Goal: Task Accomplishment & Management: Manage account settings

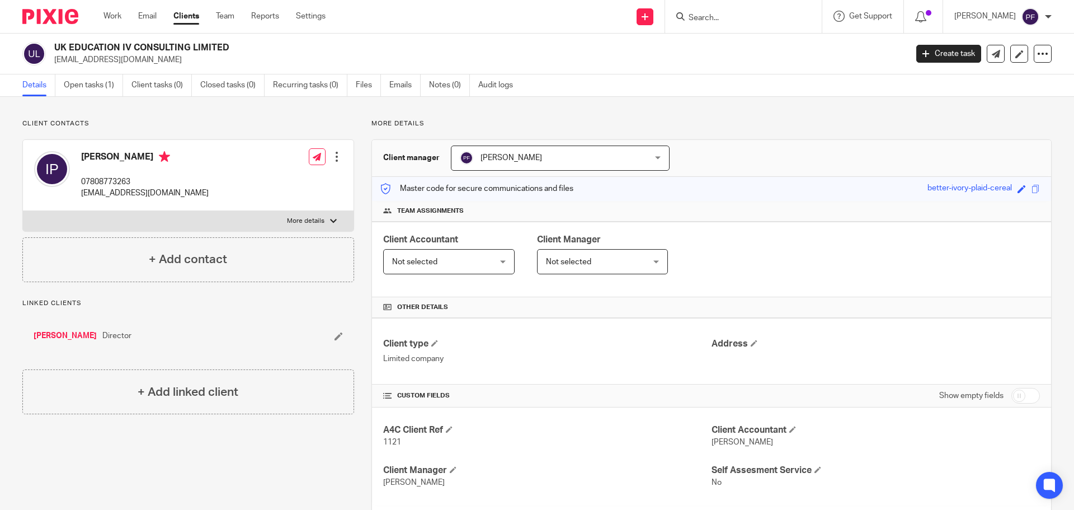
click at [707, 17] on input "Search" at bounding box center [738, 18] width 101 height 10
type input "ULRI"
click at [712, 37] on link at bounding box center [779, 48] width 189 height 26
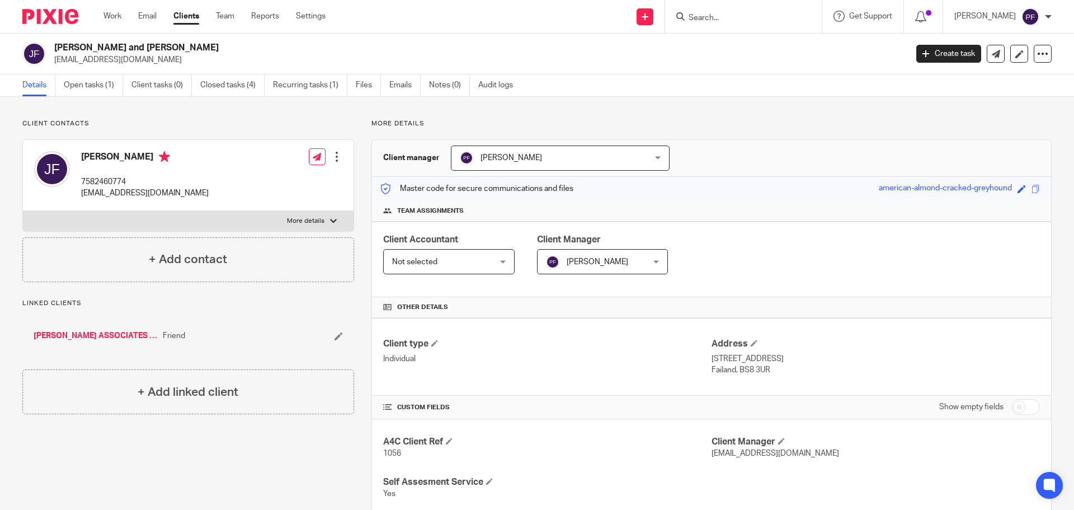
click at [729, 20] on input "Search" at bounding box center [738, 18] width 101 height 10
type input "UK ED"
click at [728, 51] on link at bounding box center [778, 48] width 187 height 26
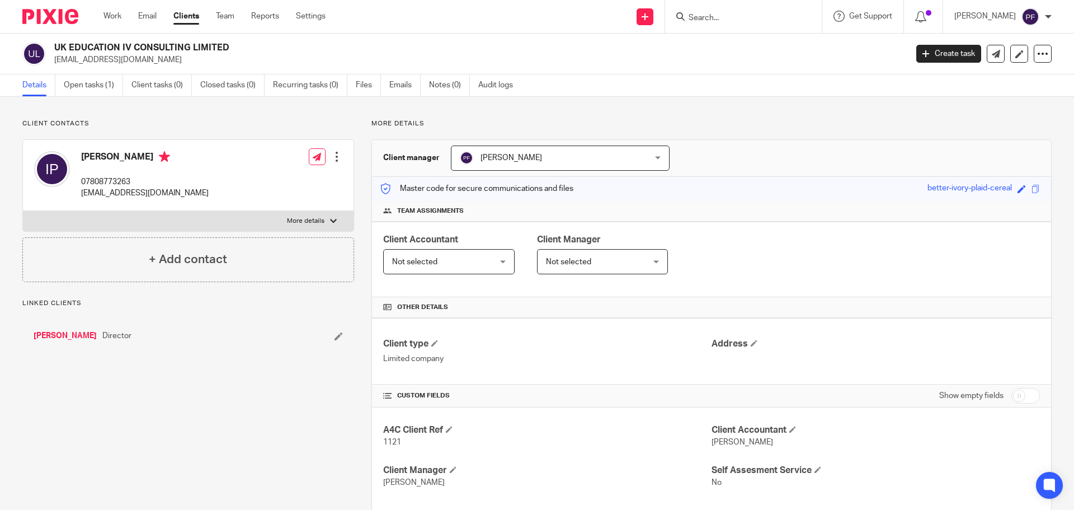
click at [307, 88] on link "Recurring tasks (0)" at bounding box center [310, 85] width 74 height 22
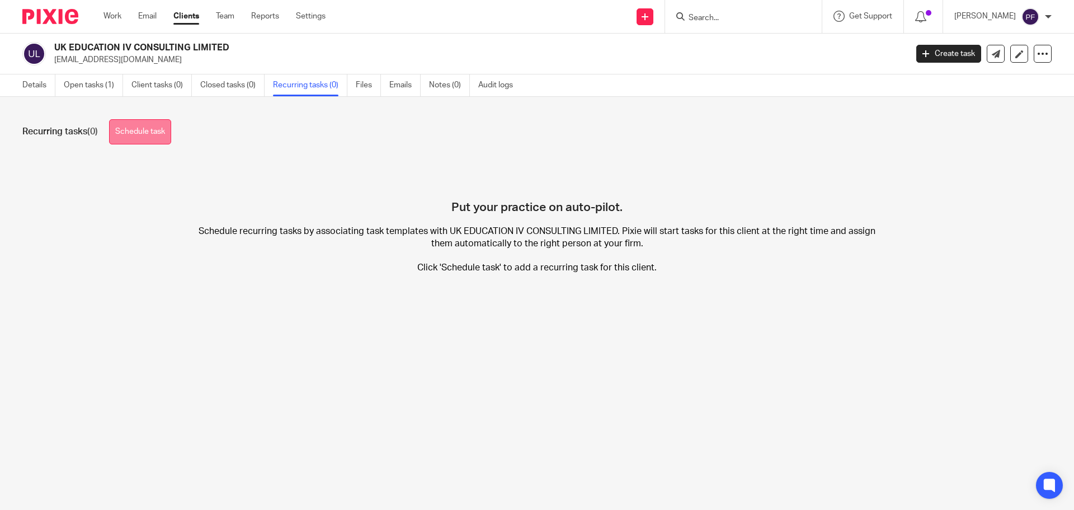
click at [158, 138] on link "Schedule task" at bounding box center [140, 131] width 62 height 25
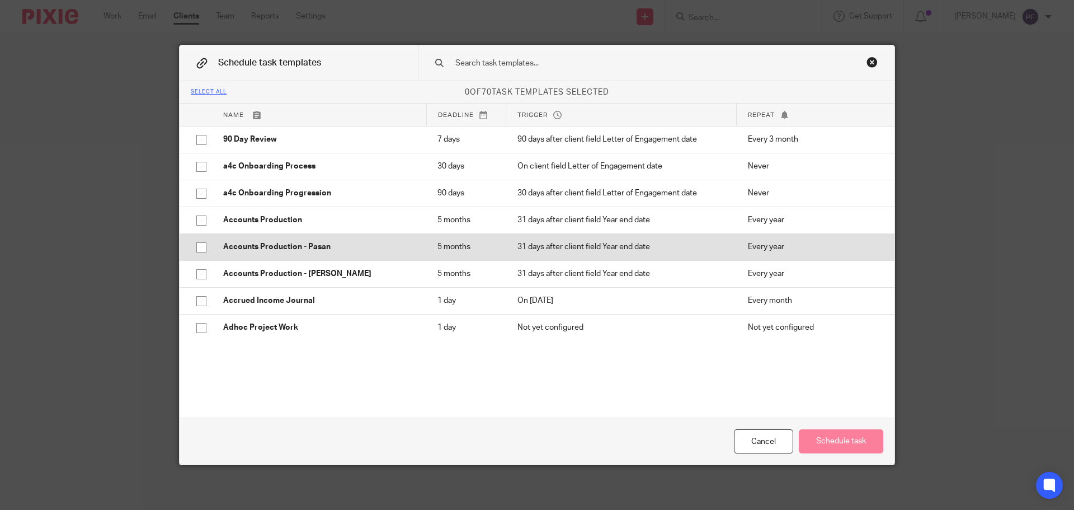
click at [201, 246] on input "checkbox" at bounding box center [201, 247] width 21 height 21
checkbox input "true"
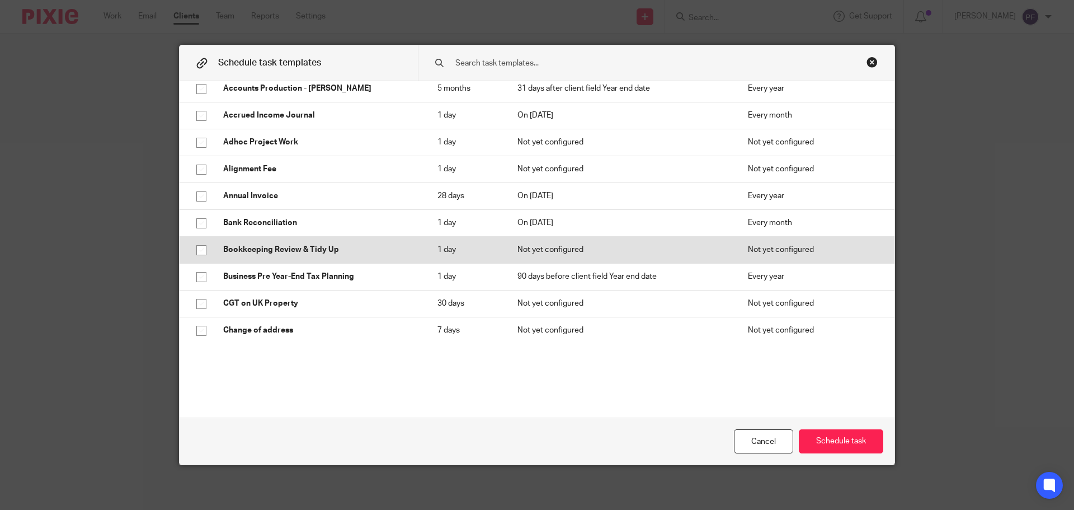
scroll to position [186, 0]
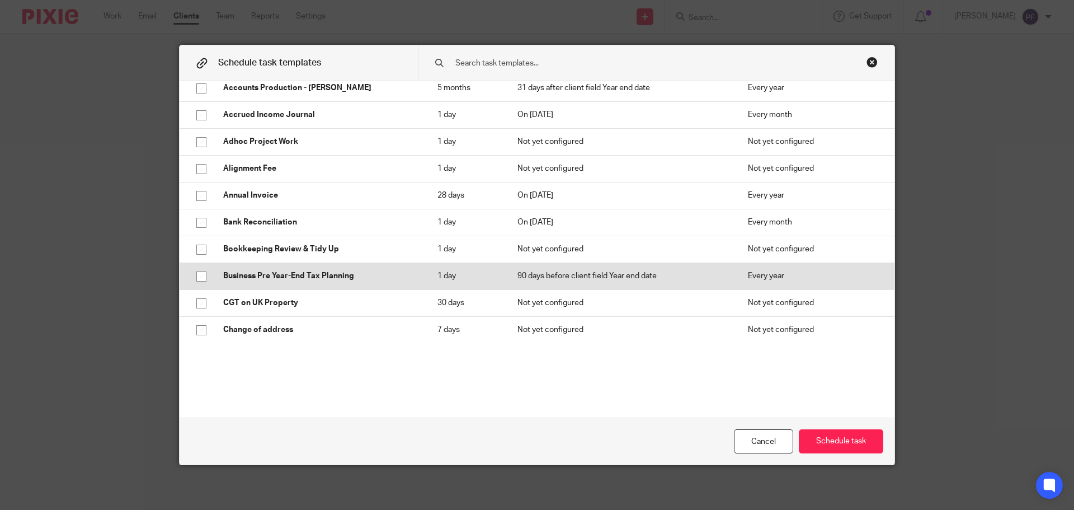
click at [197, 275] on input "checkbox" at bounding box center [201, 276] width 21 height 21
checkbox input "true"
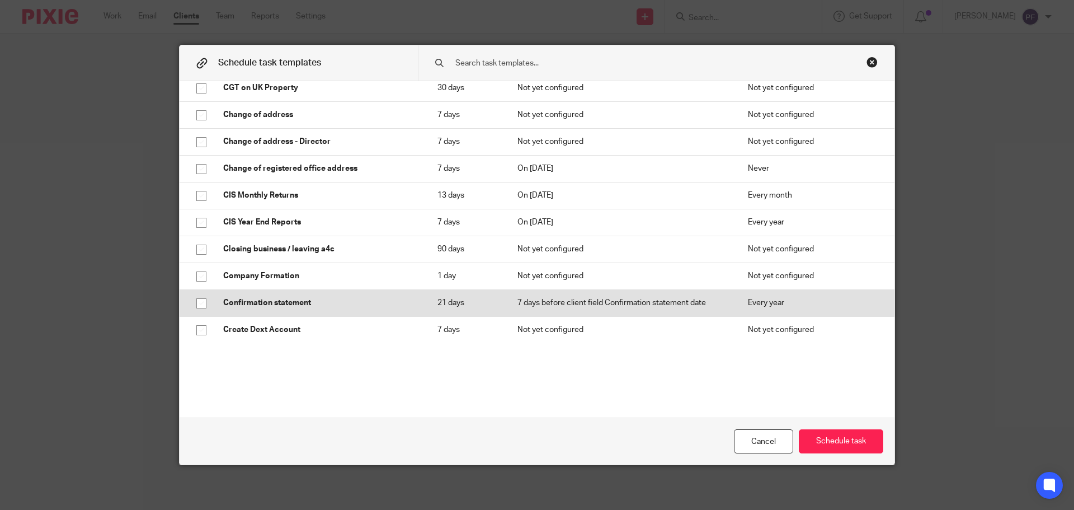
scroll to position [404, 0]
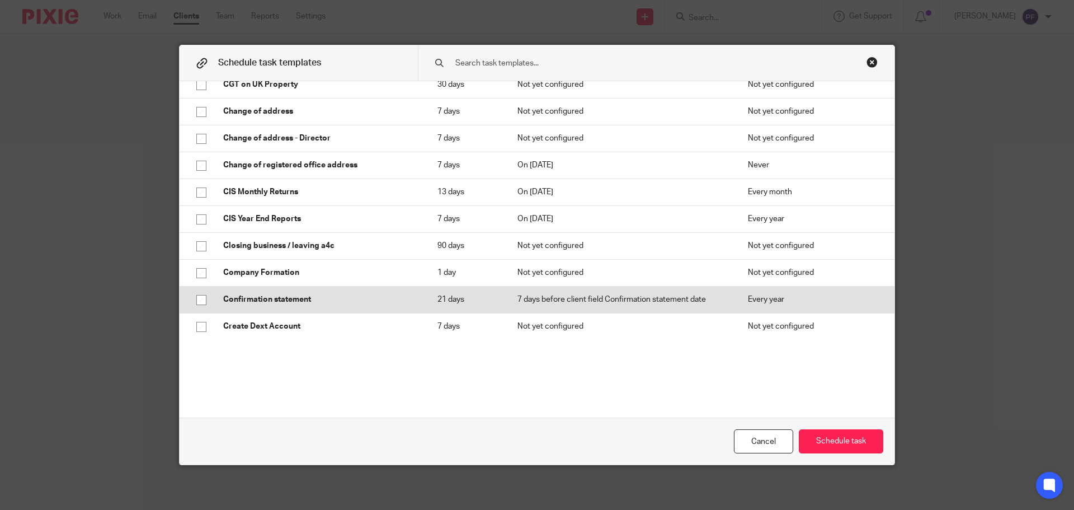
click at [197, 299] on input "checkbox" at bounding box center [201, 299] width 21 height 21
checkbox input "true"
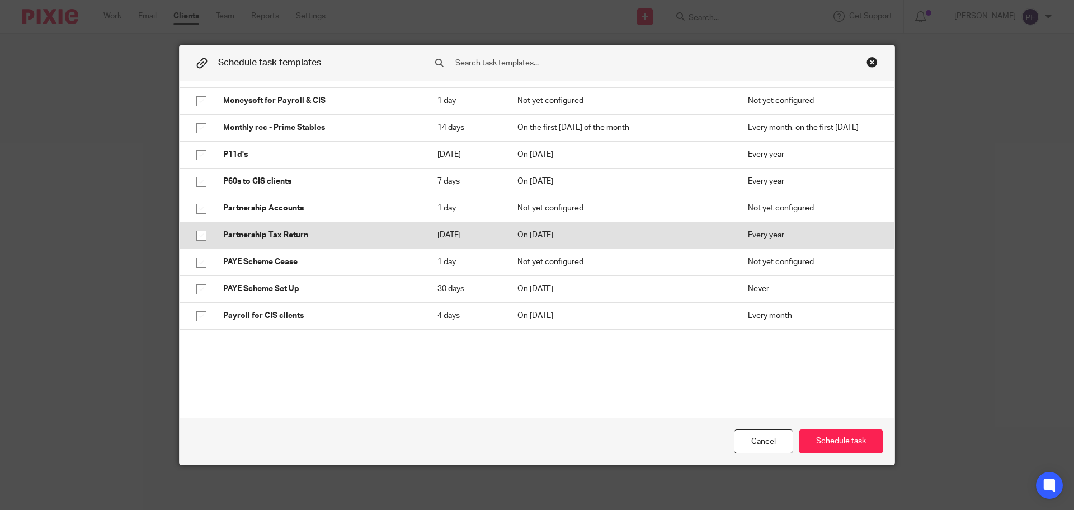
scroll to position [925, 0]
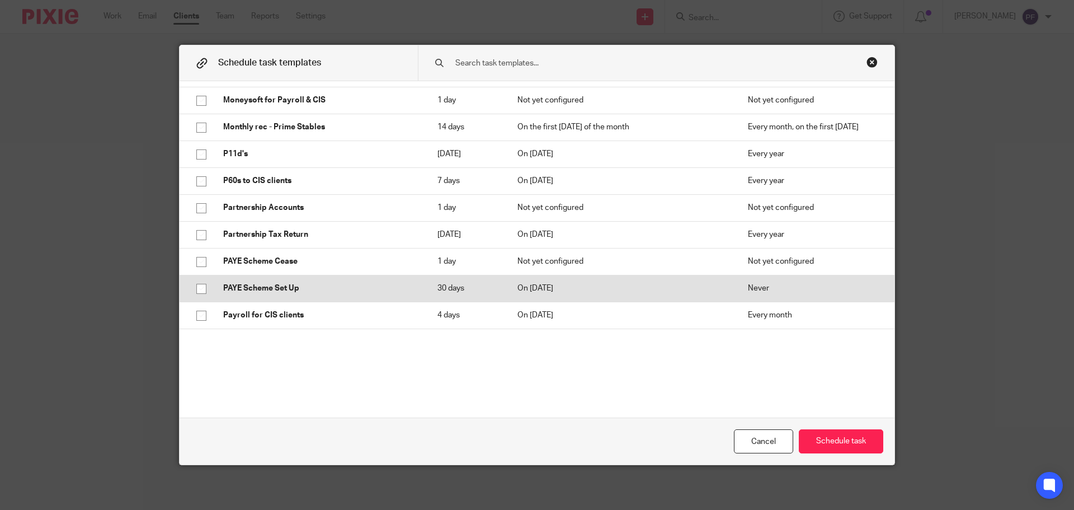
click at [197, 291] on input "checkbox" at bounding box center [201, 288] width 21 height 21
checkbox input "true"
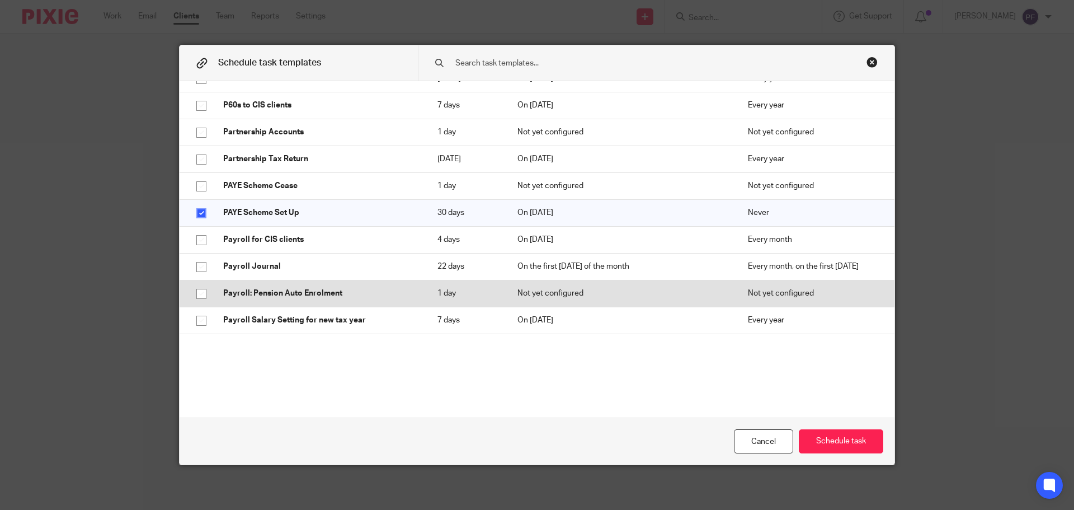
scroll to position [1003, 0]
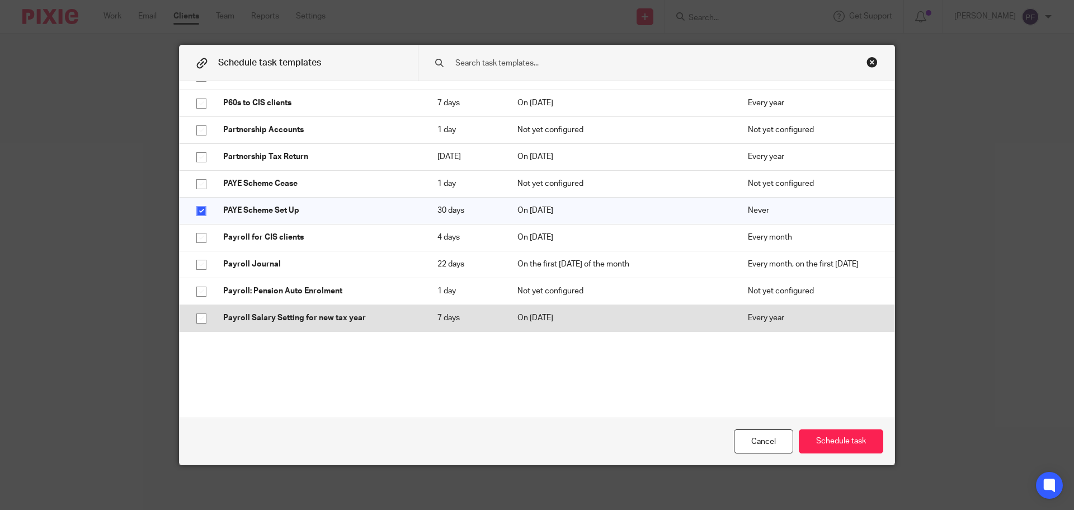
click at [198, 314] on input "checkbox" at bounding box center [201, 318] width 21 height 21
checkbox input "true"
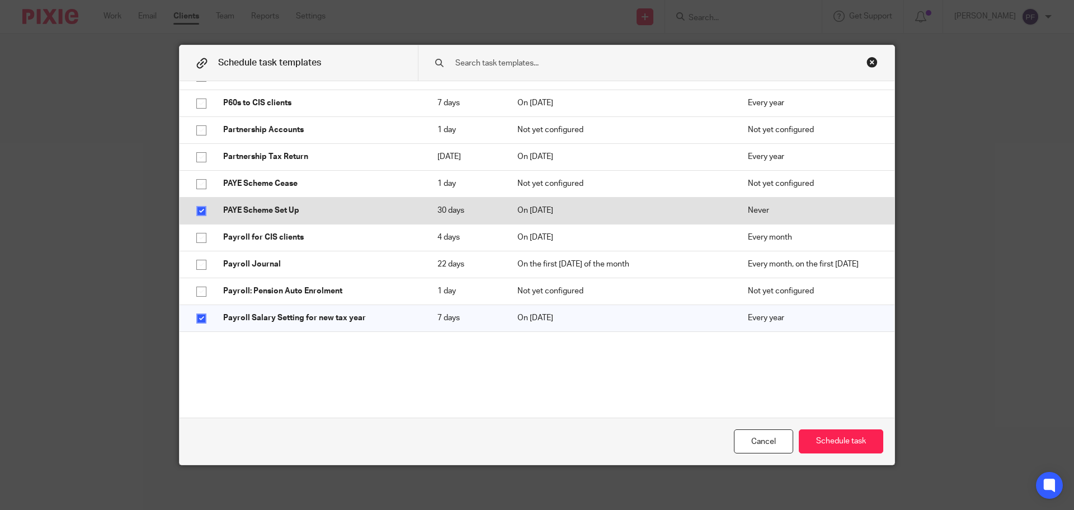
click at [195, 215] on input "checkbox" at bounding box center [201, 210] width 21 height 21
checkbox input "false"
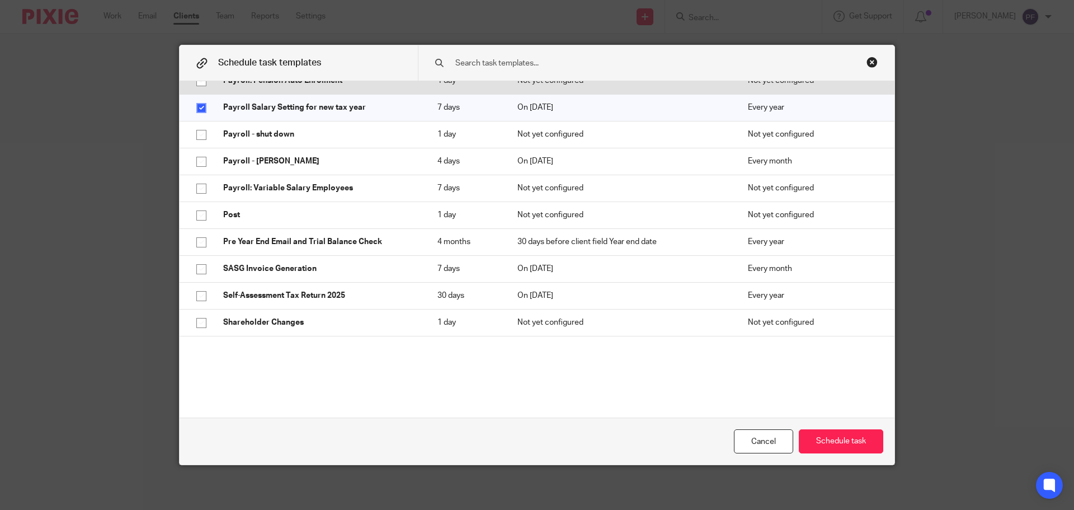
scroll to position [1216, 0]
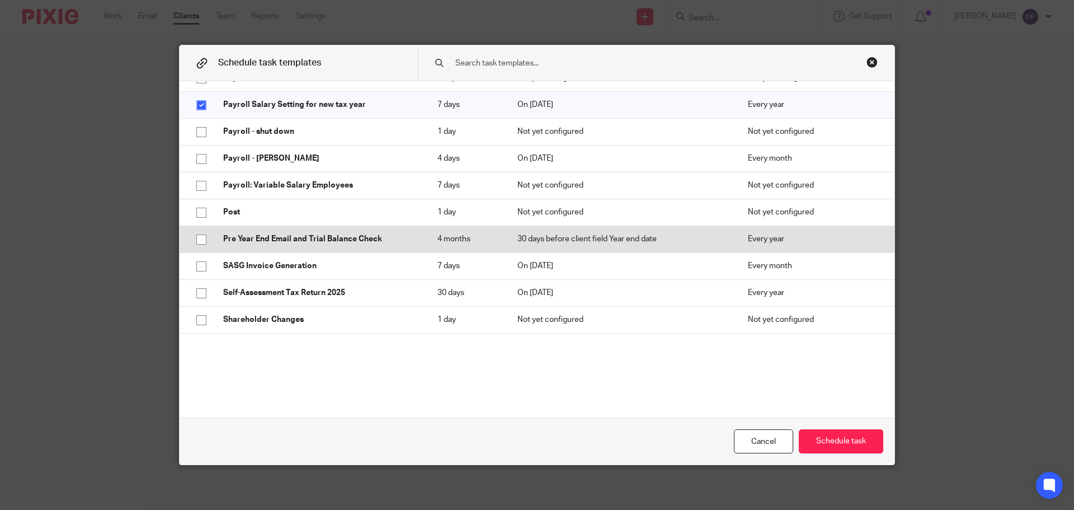
click at [196, 239] on input "checkbox" at bounding box center [201, 239] width 21 height 21
checkbox input "true"
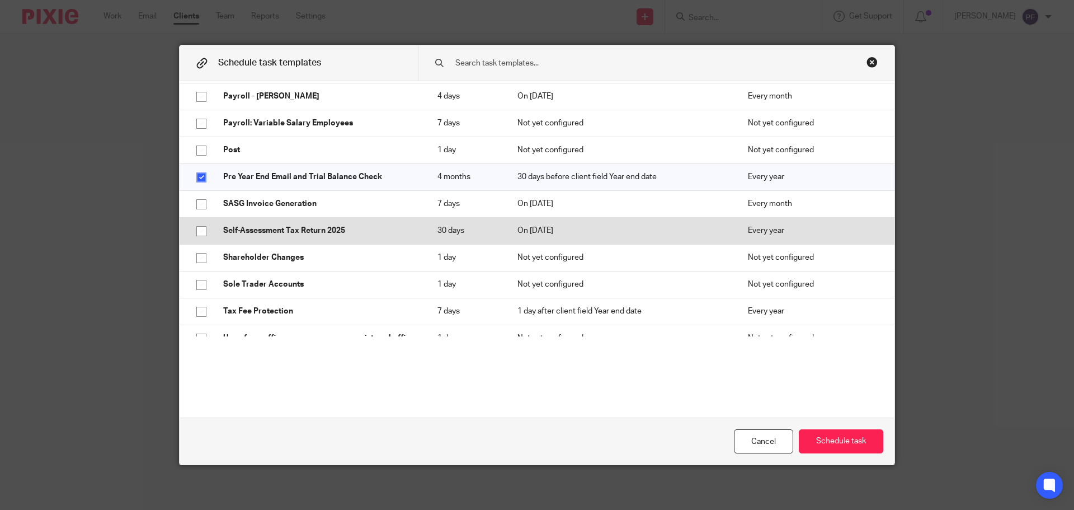
scroll to position [1279, 0]
click at [199, 233] on input "checkbox" at bounding box center [201, 229] width 21 height 21
checkbox input "true"
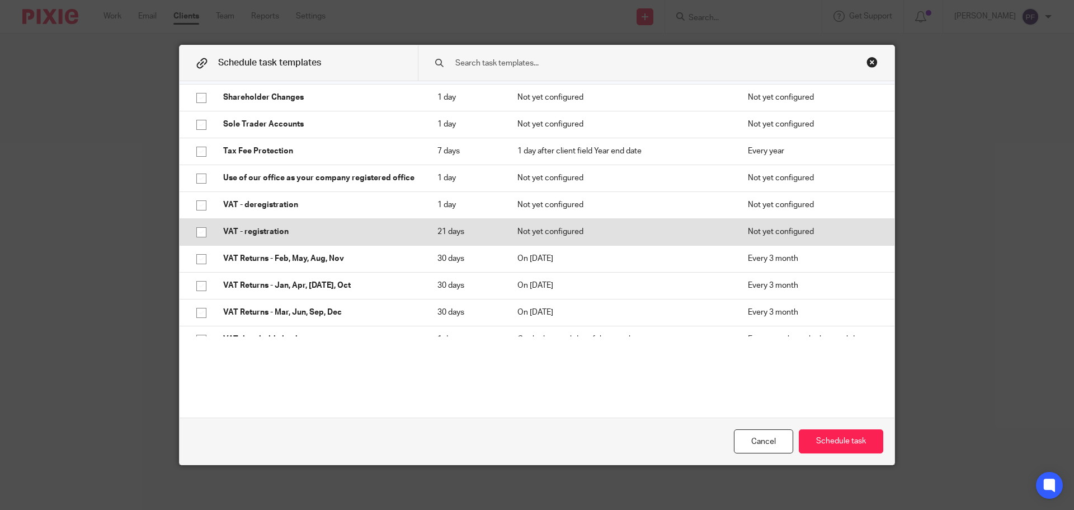
scroll to position [1439, 0]
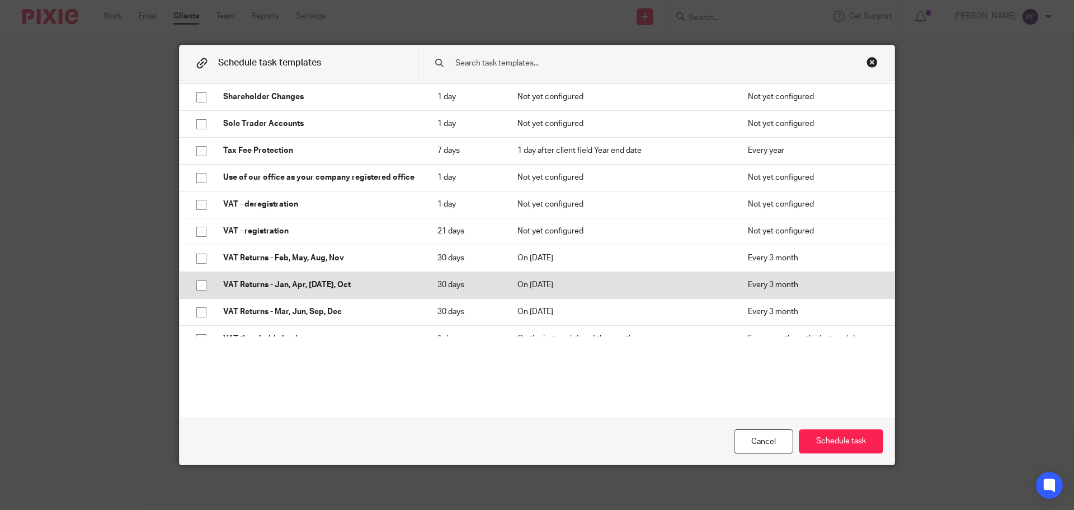
click at [196, 283] on input "checkbox" at bounding box center [201, 285] width 21 height 21
checkbox input "true"
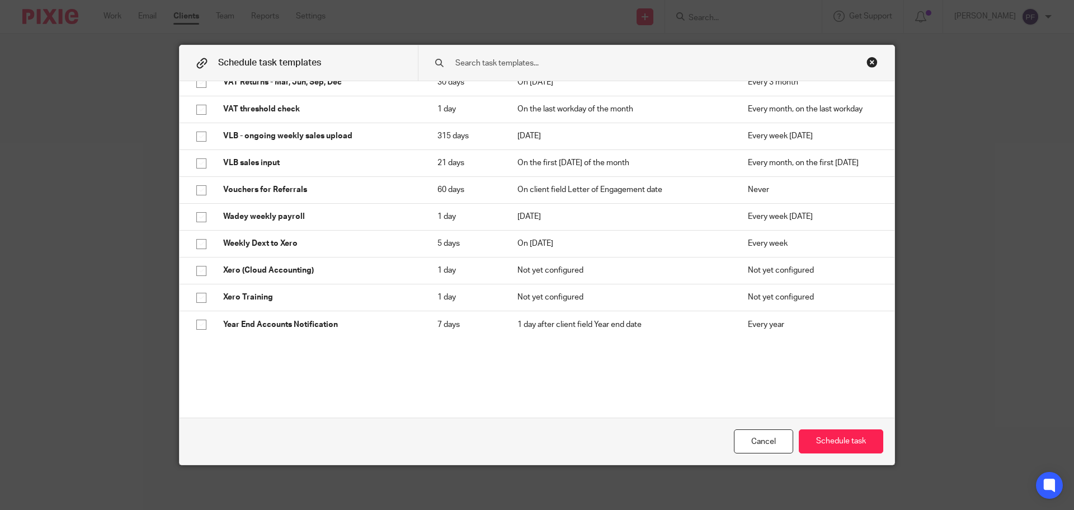
scroll to position [1669, 0]
click at [830, 440] on button "Schedule task" at bounding box center [841, 441] width 84 height 24
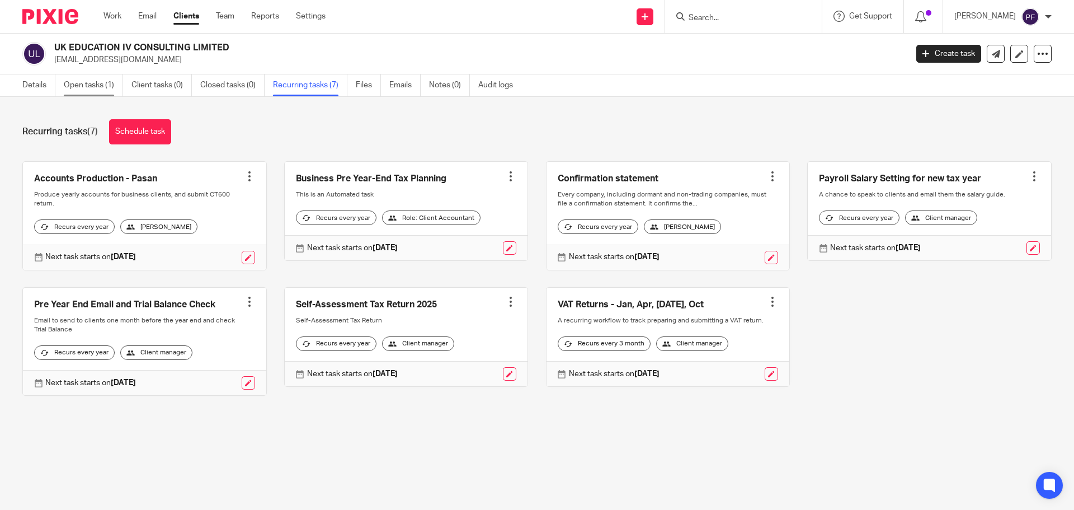
click at [87, 88] on link "Open tasks (1)" at bounding box center [93, 85] width 59 height 22
click at [96, 87] on link "Open tasks (1)" at bounding box center [93, 85] width 59 height 22
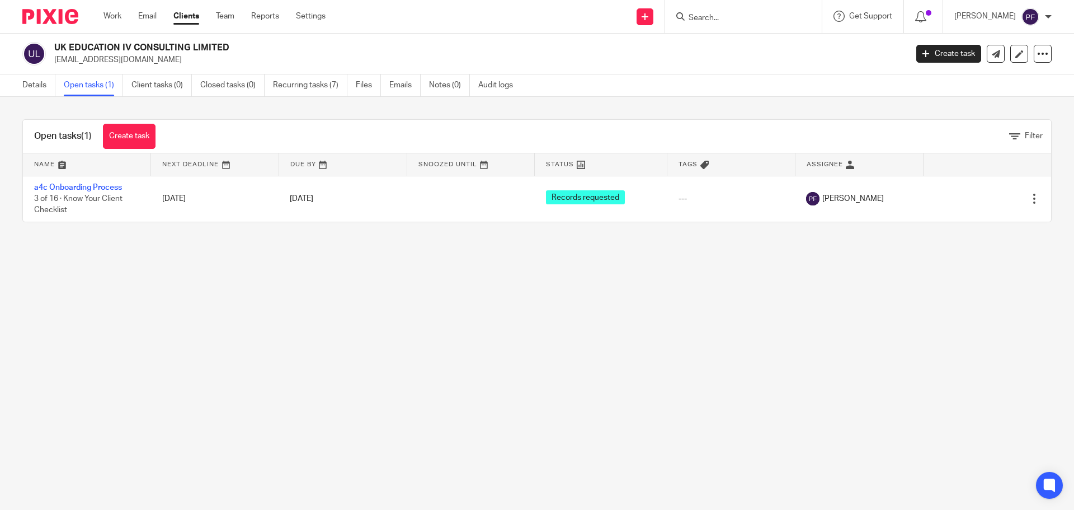
click at [124, 138] on link "Create task" at bounding box center [129, 136] width 53 height 25
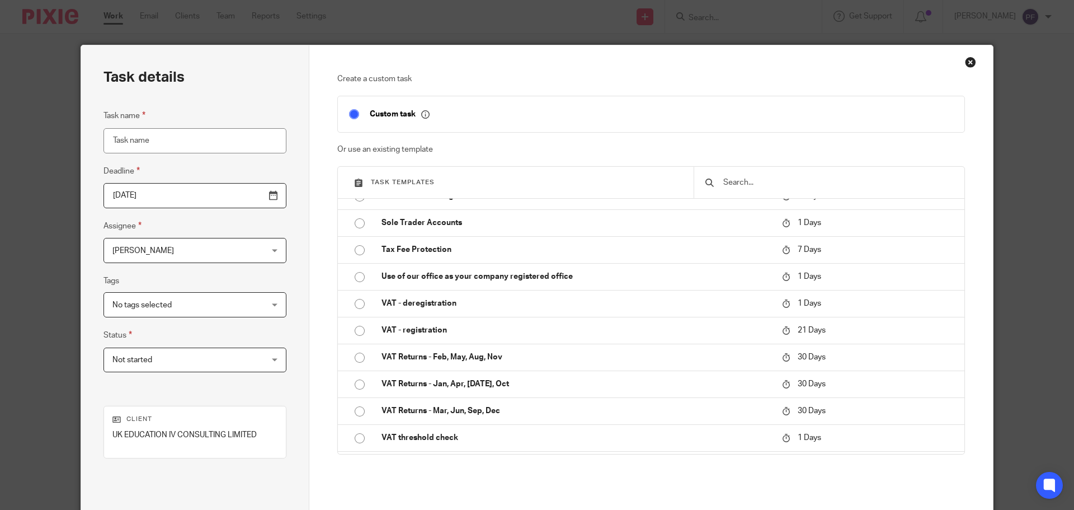
scroll to position [1407, 0]
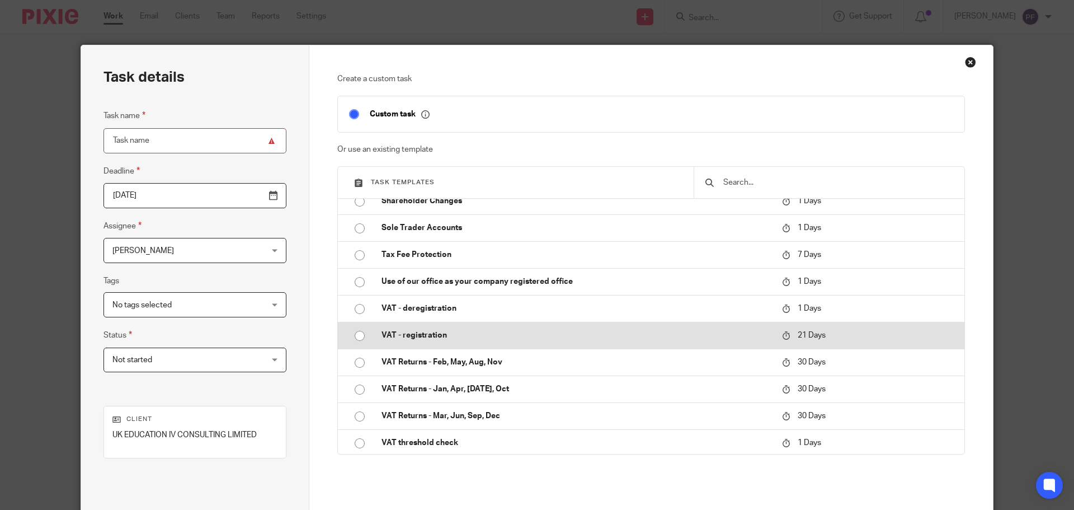
click at [352, 337] on input "radio" at bounding box center [359, 335] width 21 height 21
type input "[DATE]"
type input "VAT - registration"
checkbox input "false"
radio input "false"
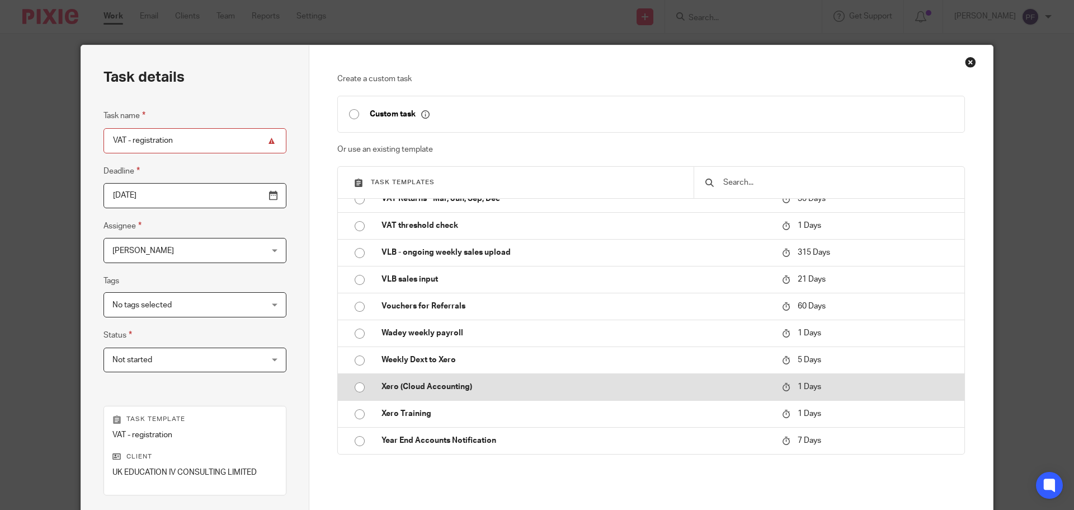
scroll to position [152, 0]
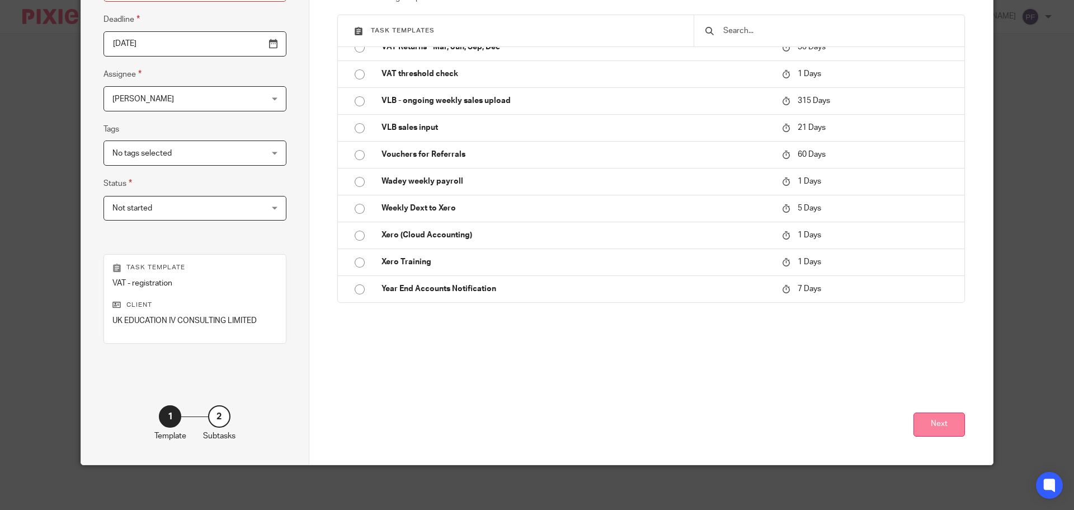
click at [948, 422] on button "Next" at bounding box center [939, 424] width 51 height 24
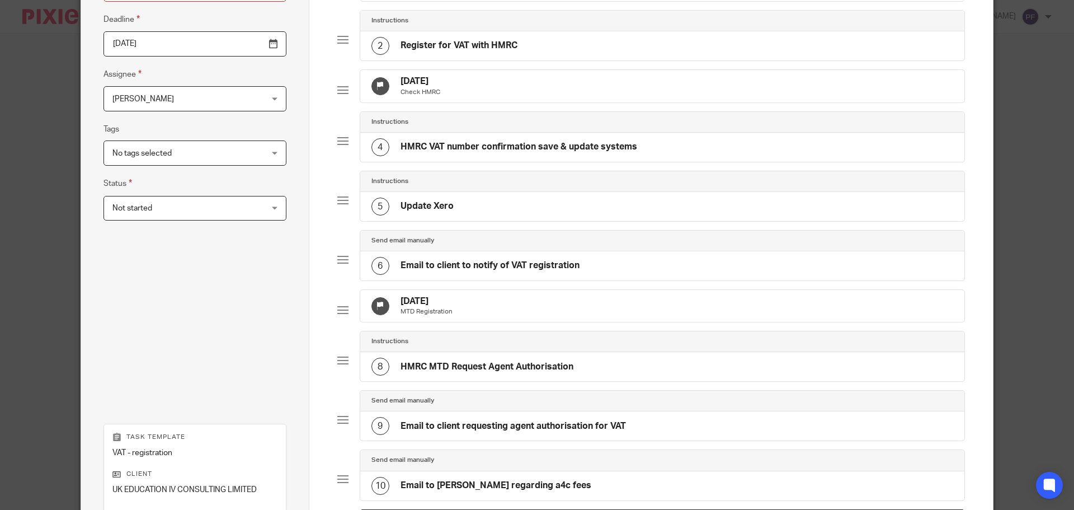
scroll to position [338, 0]
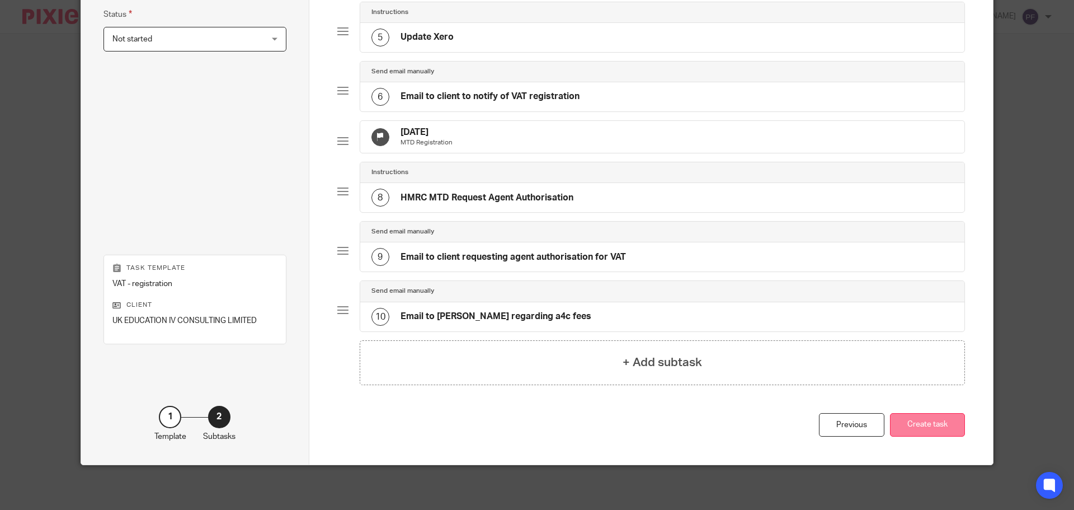
click at [897, 424] on button "Create task" at bounding box center [927, 425] width 75 height 24
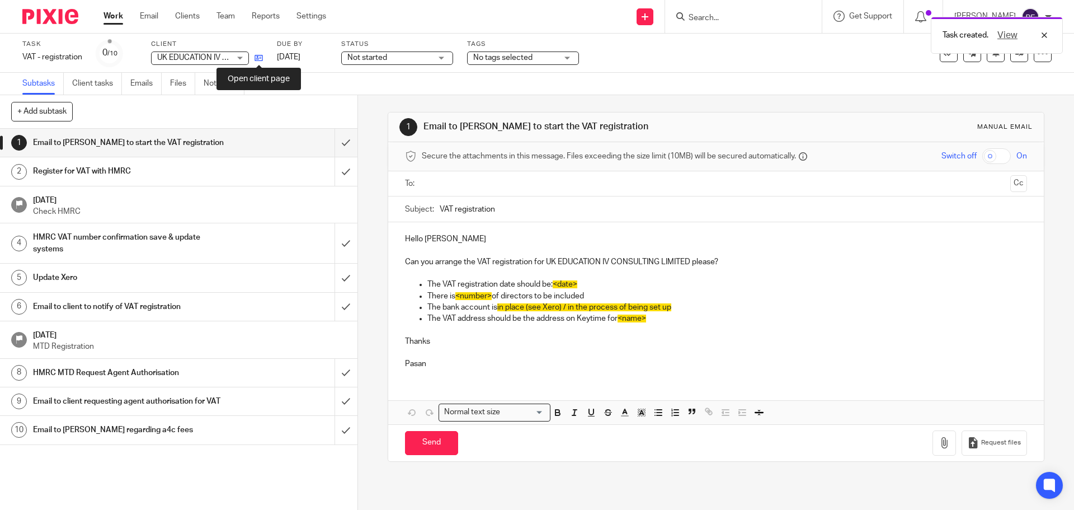
click at [262, 62] on icon at bounding box center [259, 58] width 8 height 8
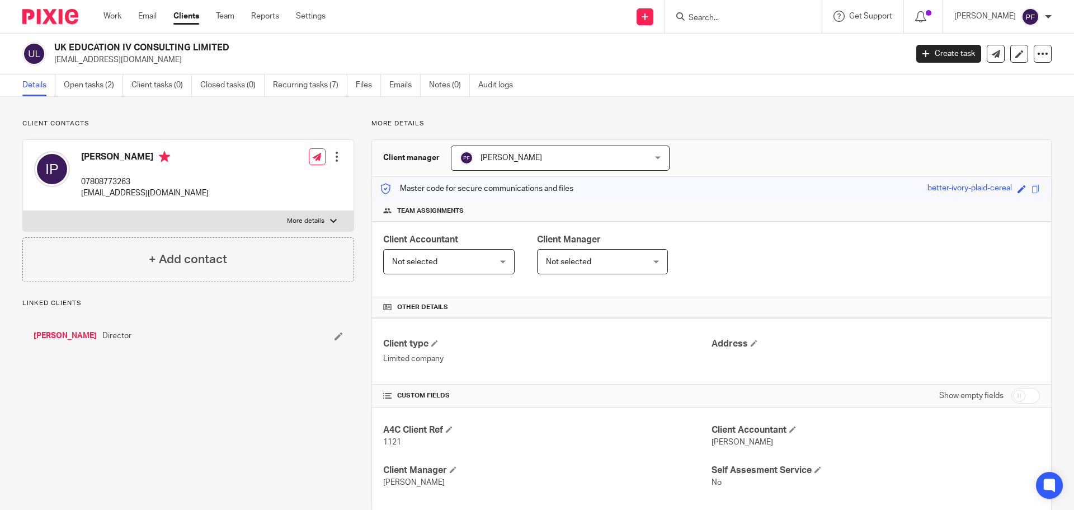
click at [105, 82] on link "Open tasks (2)" at bounding box center [93, 85] width 59 height 22
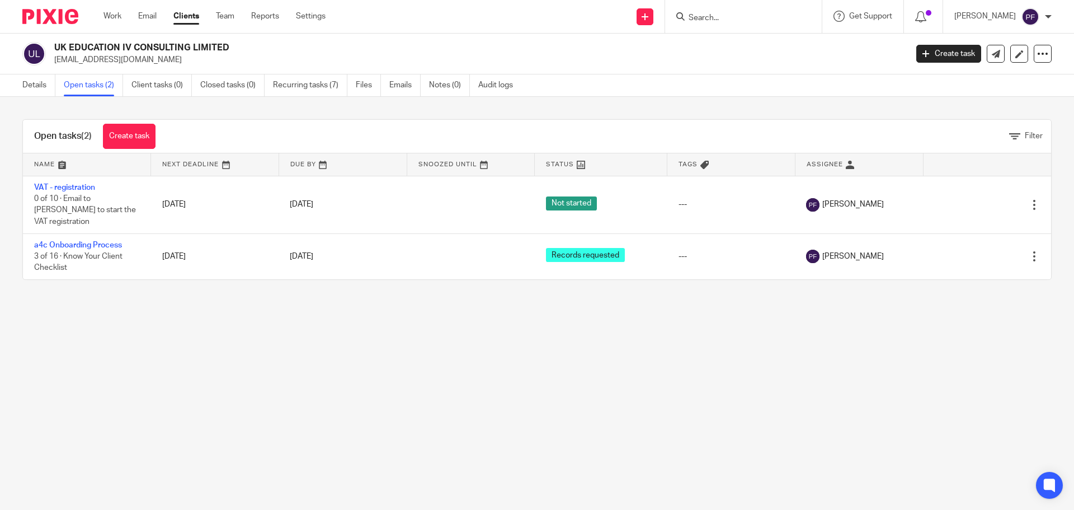
click at [117, 10] on div "Work Email Clients Team Reports Settings Work Email Clients Team Reports Settin…" at bounding box center [217, 16] width 250 height 33
click at [112, 15] on link "Work" at bounding box center [112, 16] width 18 height 11
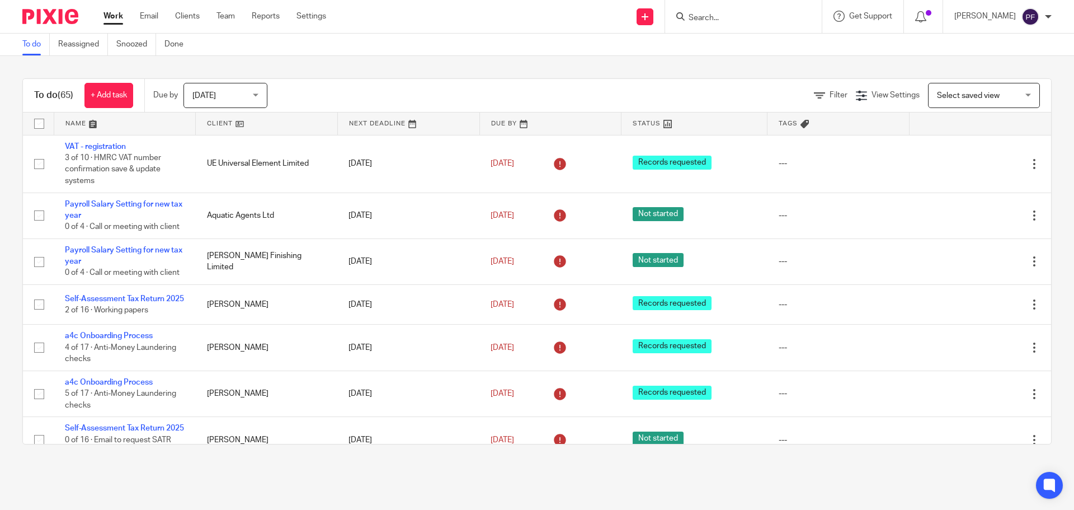
click at [705, 14] on input "Search" at bounding box center [738, 18] width 101 height 10
type input "uk ed"
click at [731, 52] on link at bounding box center [778, 48] width 187 height 26
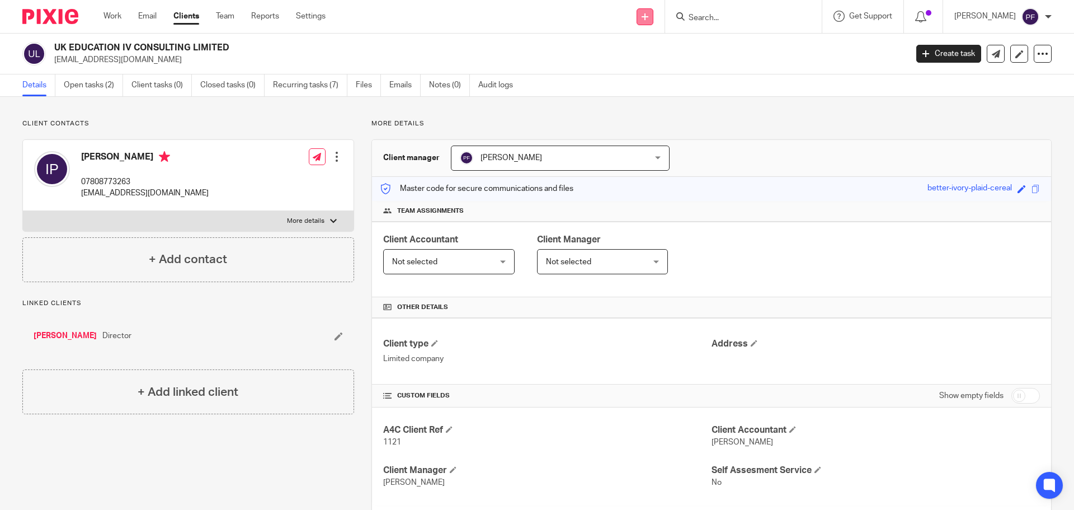
click at [646, 14] on icon at bounding box center [645, 16] width 7 height 7
click at [752, 47] on div "UK EDUCATION IV CONSULTING LIMITED [EMAIL_ADDRESS][DOMAIN_NAME]" at bounding box center [476, 53] width 845 height 23
click at [1010, 53] on link at bounding box center [1019, 54] width 18 height 18
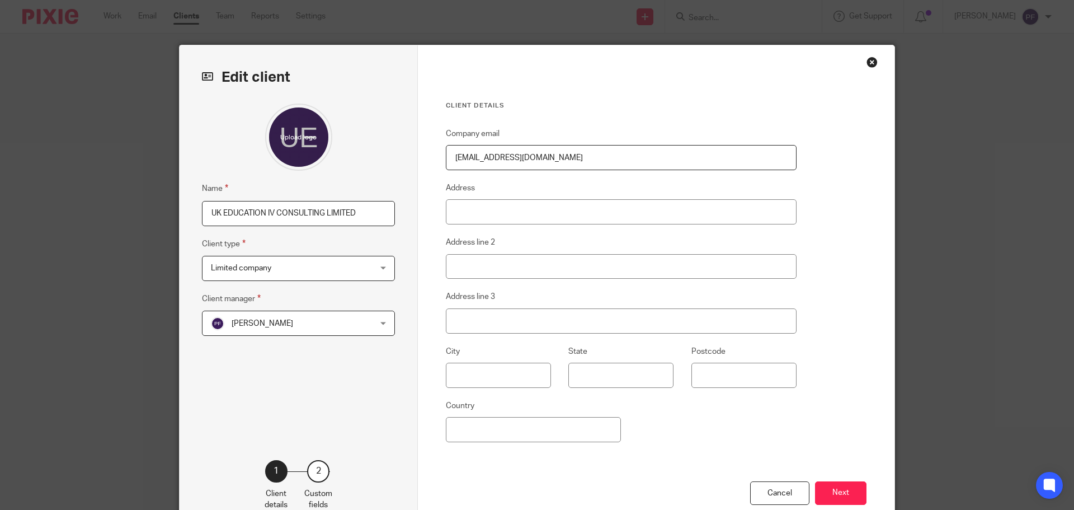
scroll to position [68, 0]
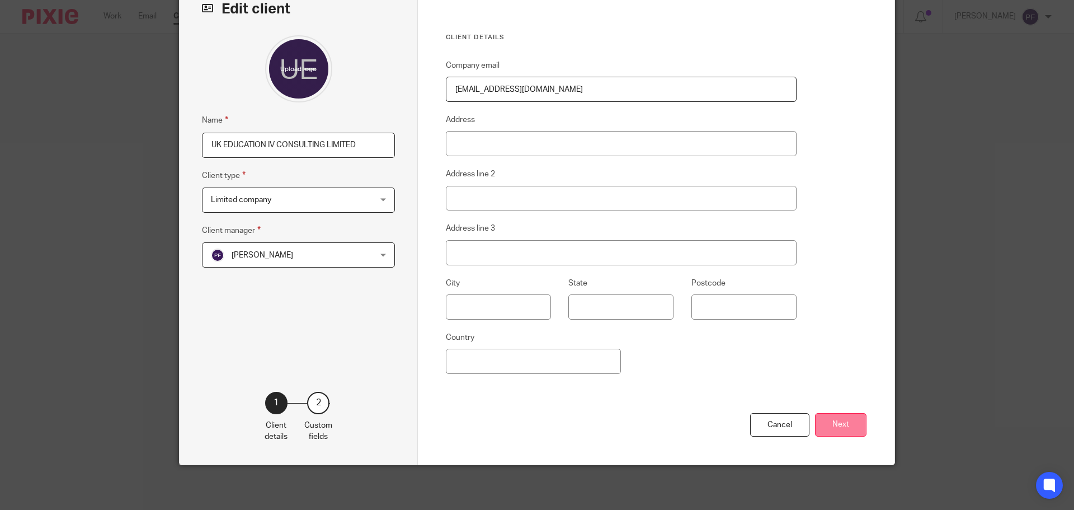
click at [849, 425] on button "Next" at bounding box center [840, 425] width 51 height 24
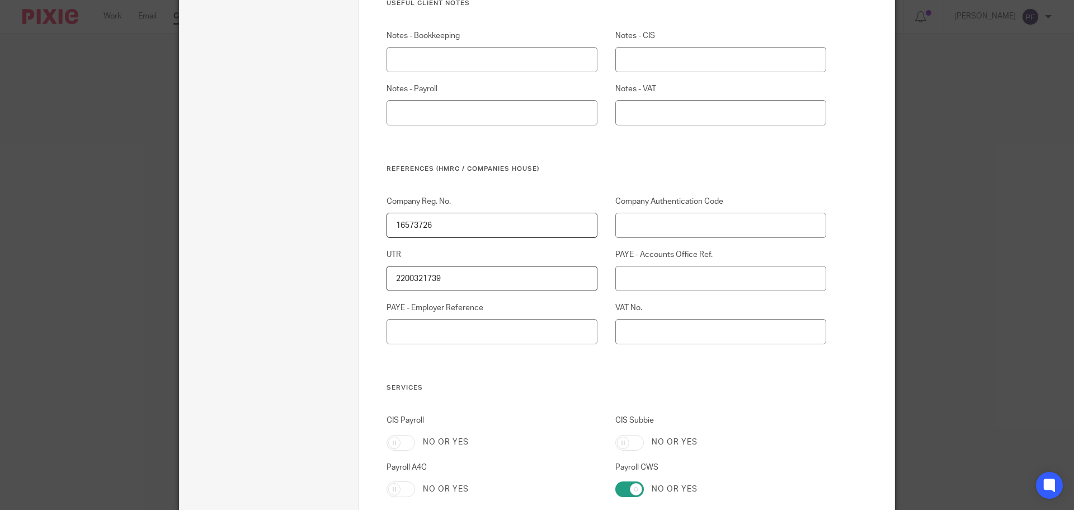
scroll to position [747, 0]
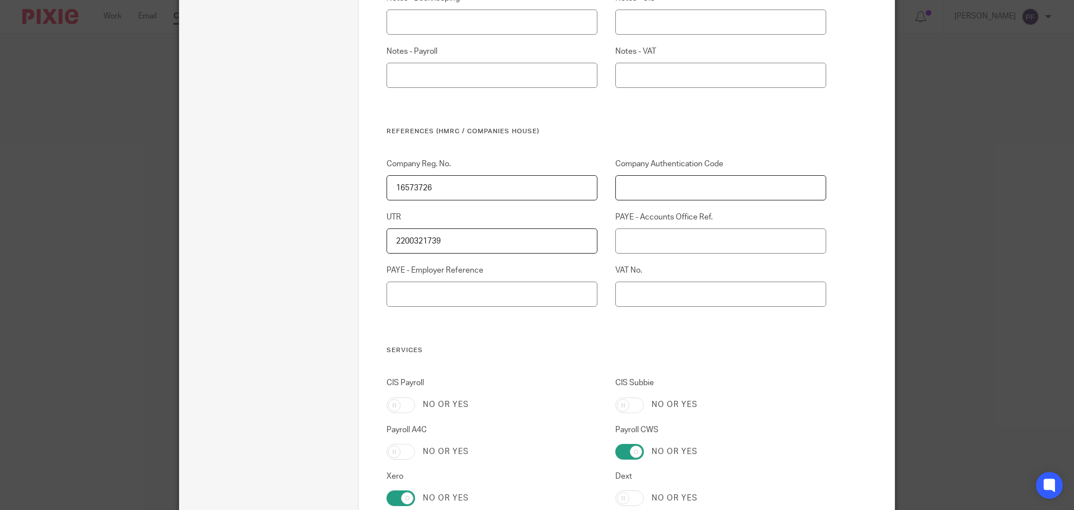
click at [633, 181] on input "Company Authentication Code" at bounding box center [720, 187] width 211 height 25
paste input "ALE3MX"
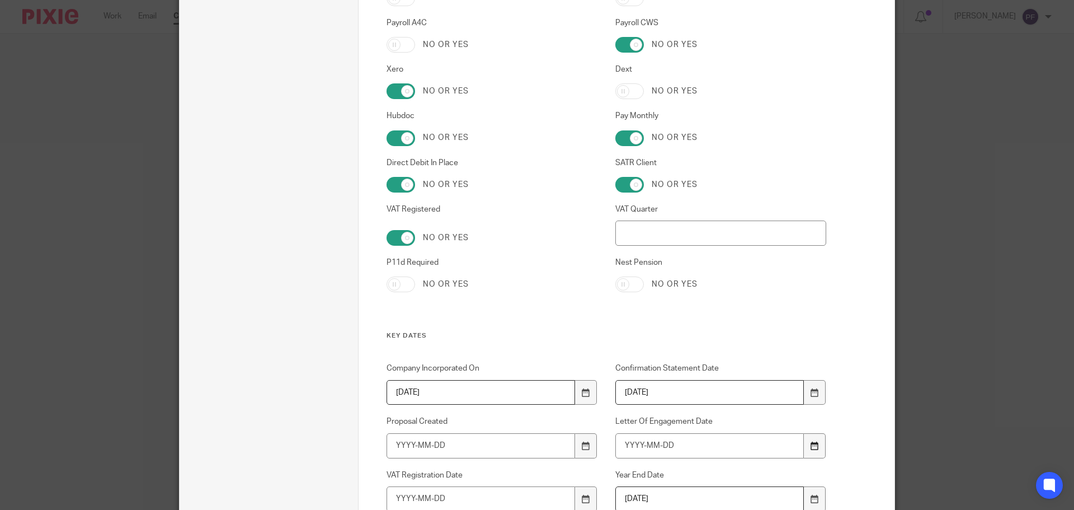
scroll to position [1457, 0]
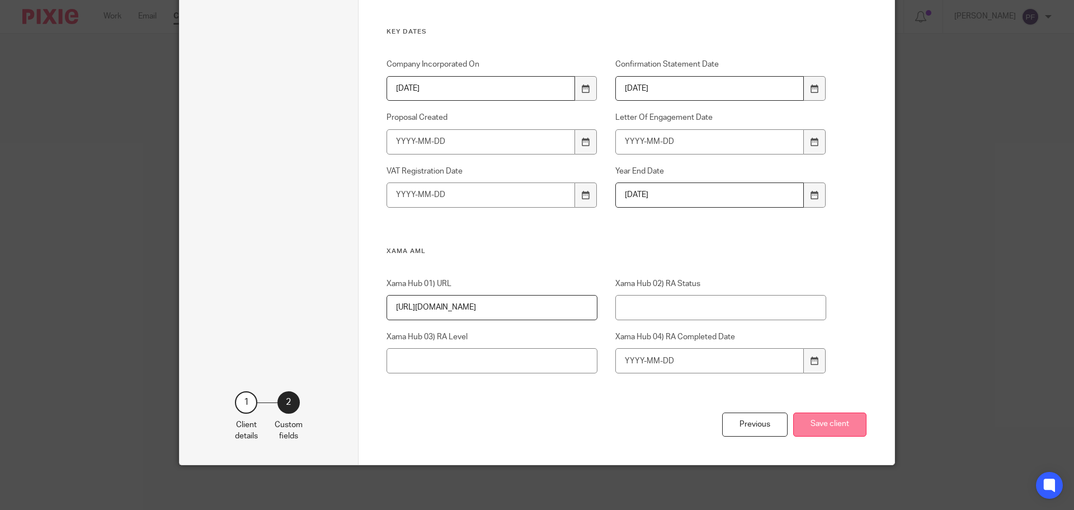
type input "ALE3MX"
click at [823, 421] on button "Save client" at bounding box center [829, 424] width 73 height 24
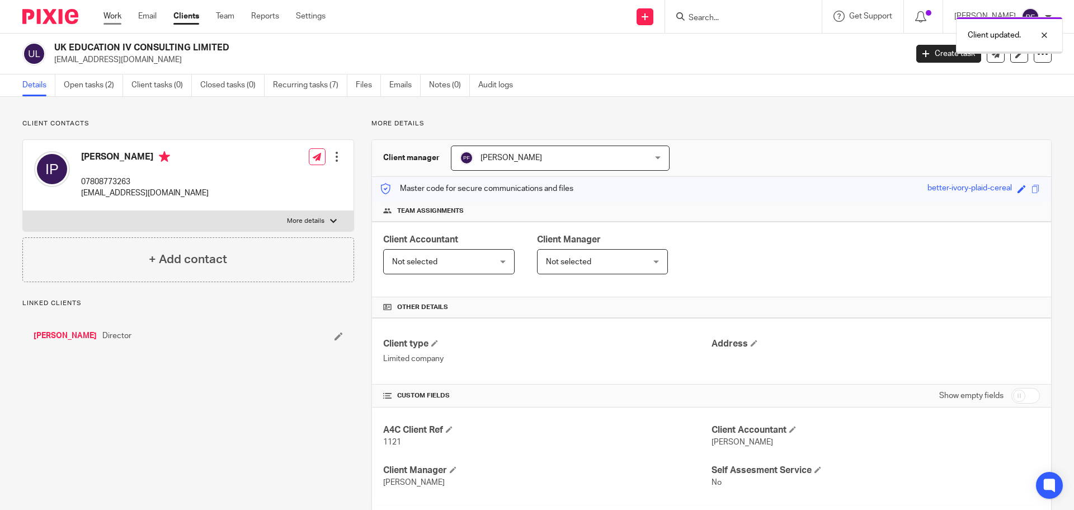
drag, startPoint x: 0, startPoint y: 0, endPoint x: 114, endPoint y: 21, distance: 115.4
click at [114, 21] on link "Work" at bounding box center [112, 16] width 18 height 11
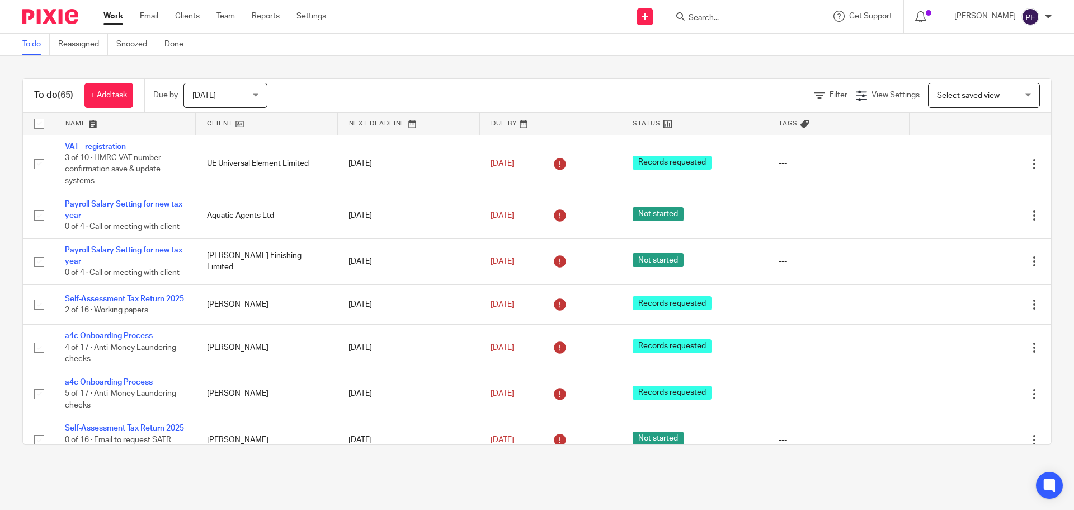
click at [714, 18] on input "Search" at bounding box center [738, 18] width 101 height 10
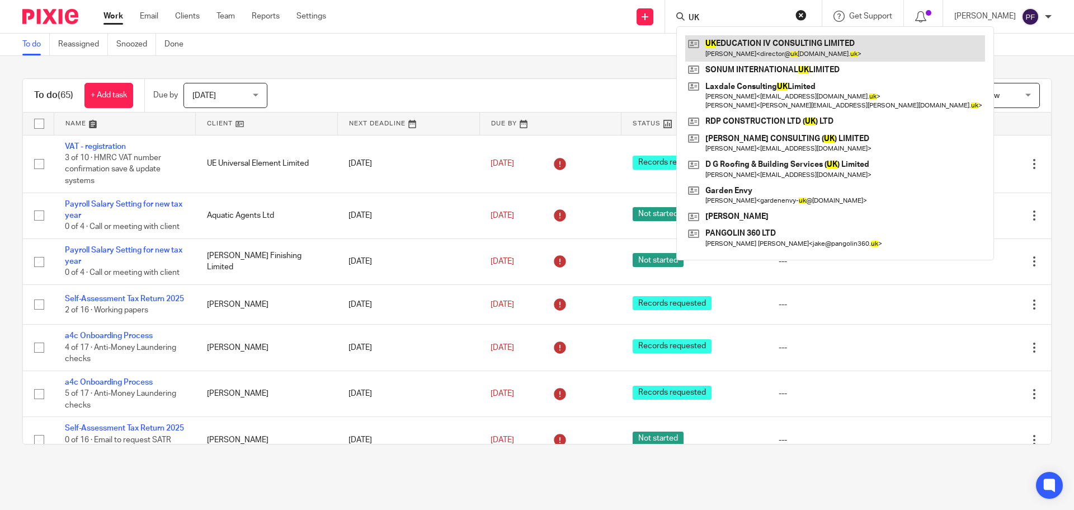
type input "UK"
click at [762, 55] on link at bounding box center [835, 48] width 300 height 26
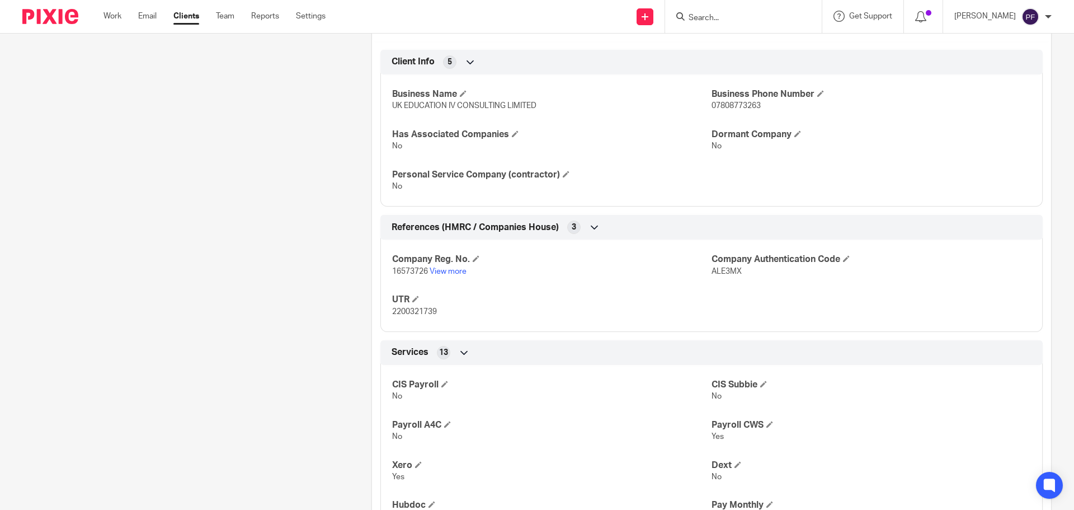
scroll to position [464, 0]
click at [407, 312] on span "2200321739" at bounding box center [414, 311] width 45 height 8
copy span "2200321739"
